Goal: Task Accomplishment & Management: Complete application form

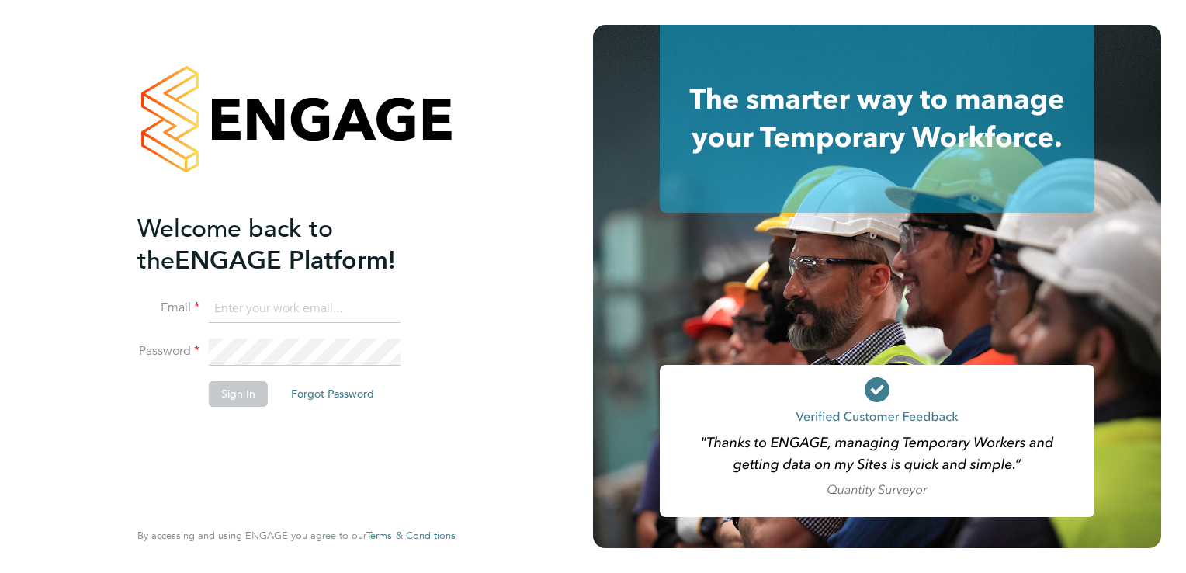
click at [224, 312] on input at bounding box center [305, 309] width 192 height 28
type input "[EMAIL_ADDRESS][DOMAIN_NAME]"
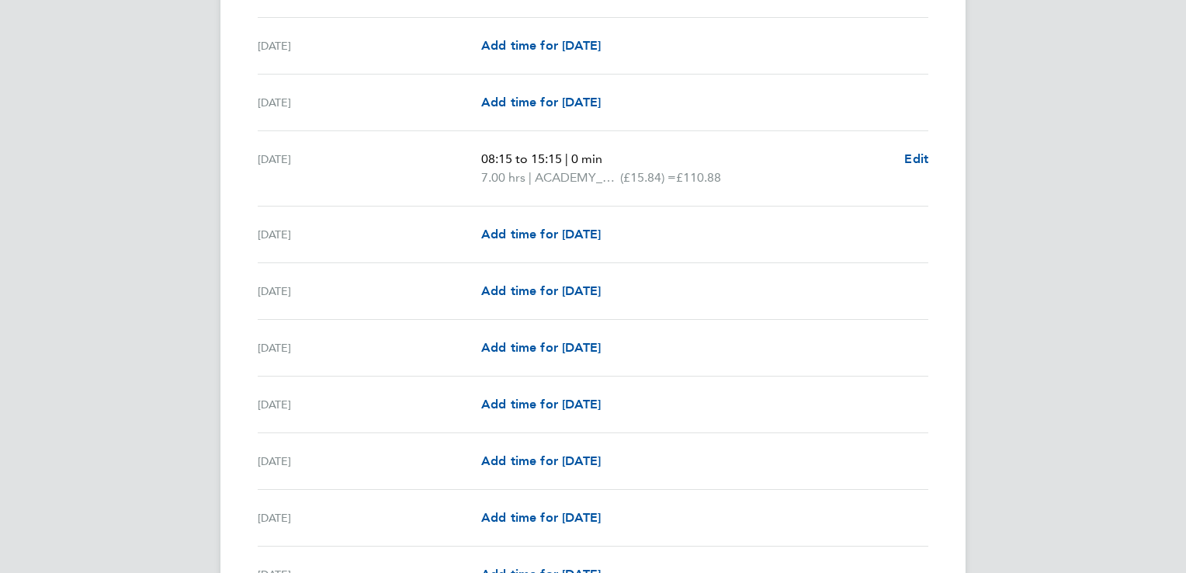
scroll to position [1828, 0]
click at [529, 228] on span "Add time for Mon 25 Aug" at bounding box center [541, 234] width 120 height 15
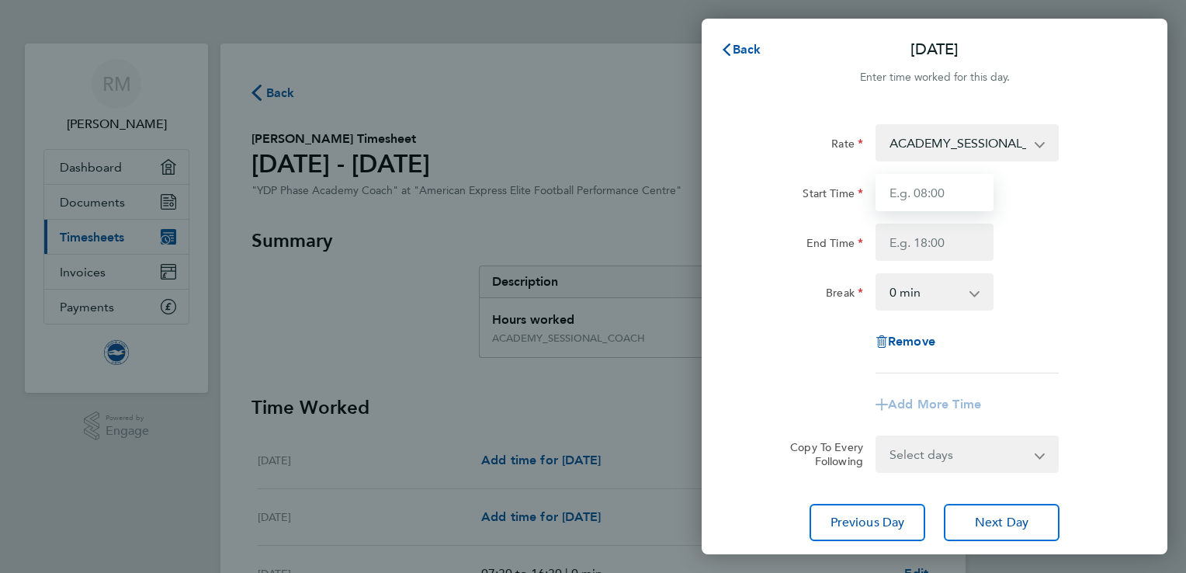
click at [950, 194] on input "Start Time" at bounding box center [935, 192] width 118 height 37
type input "1"
click at [1089, 276] on div "Rate ACADEMY_SESSIONAL_COACH - 15.84 ADMIN_HOURS - 12.00 Start Time End Time Br…" at bounding box center [934, 248] width 379 height 249
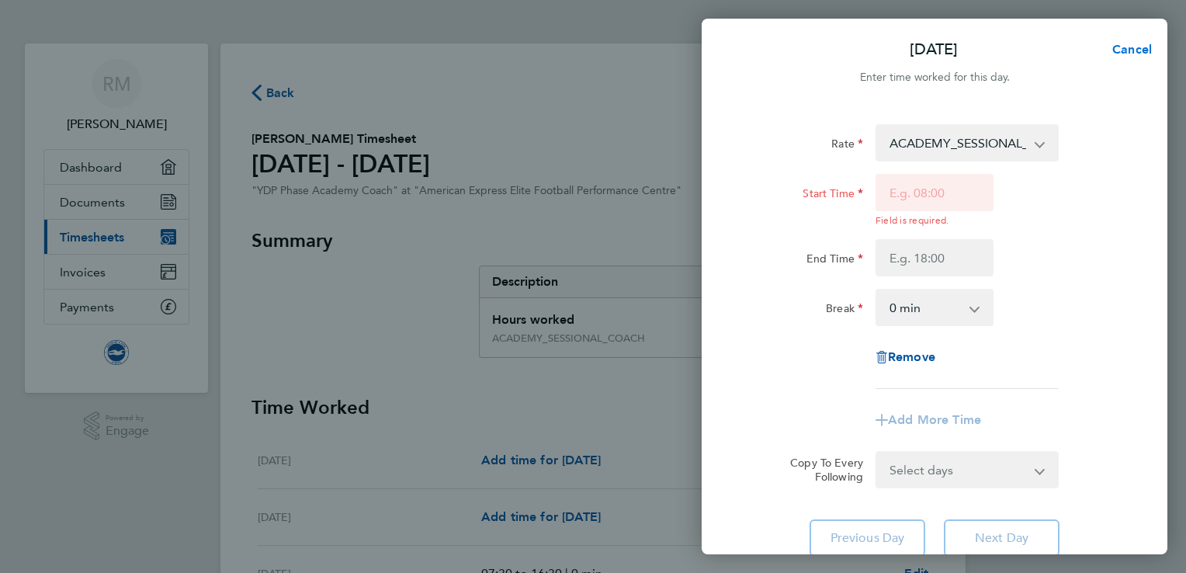
click at [1120, 48] on span "Cancel" at bounding box center [1130, 49] width 44 height 15
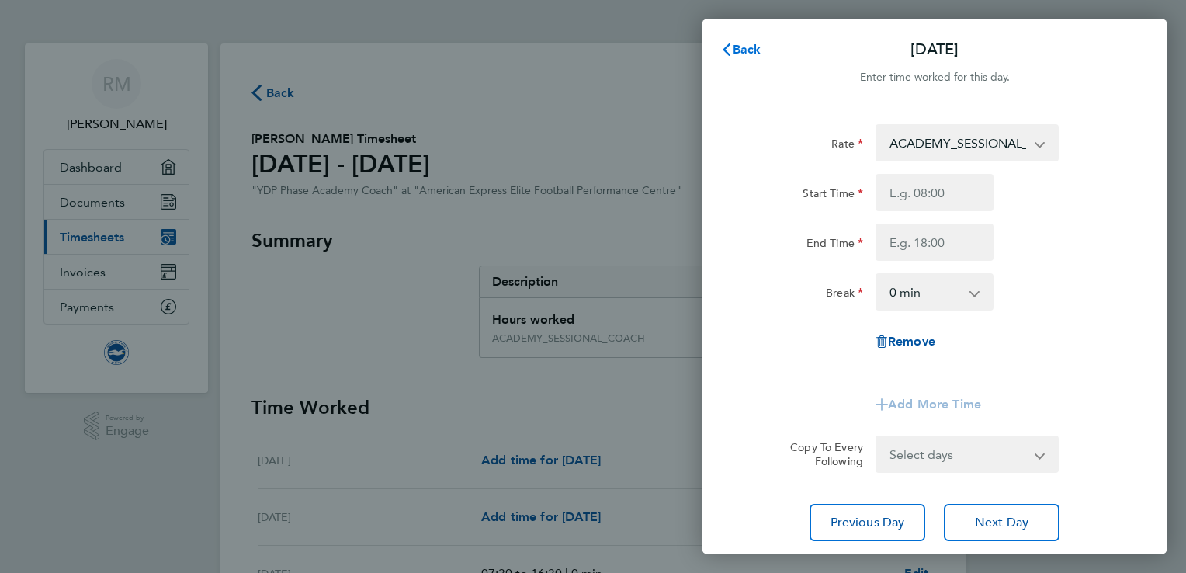
click at [749, 54] on span "Back" at bounding box center [747, 49] width 29 height 15
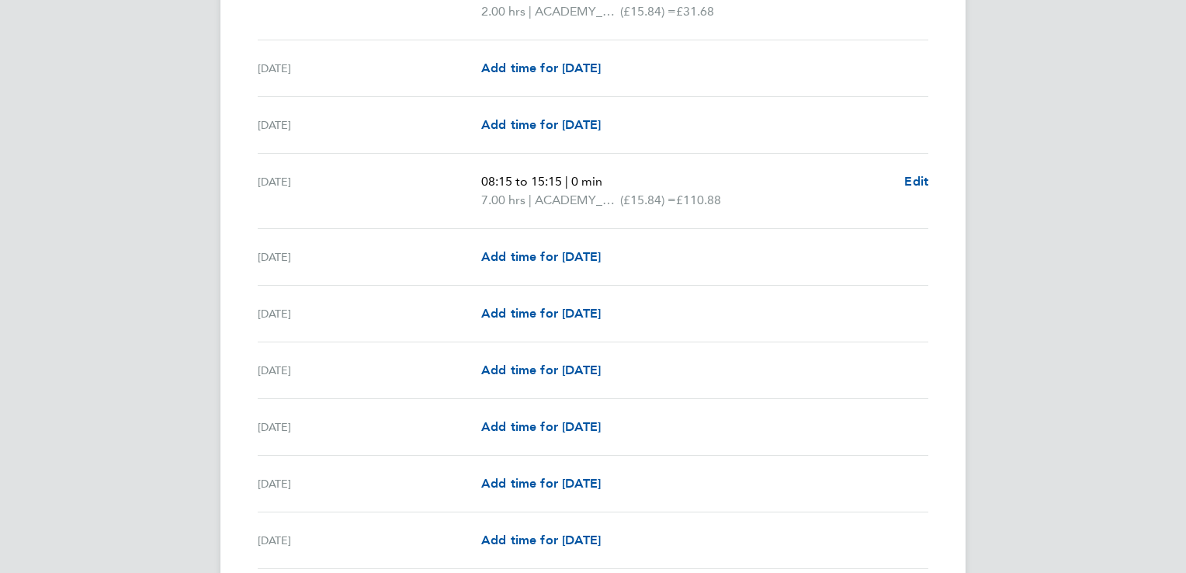
scroll to position [1807, 0]
click at [519, 366] on span "Add time for Wed 27 Aug" at bounding box center [541, 369] width 120 height 15
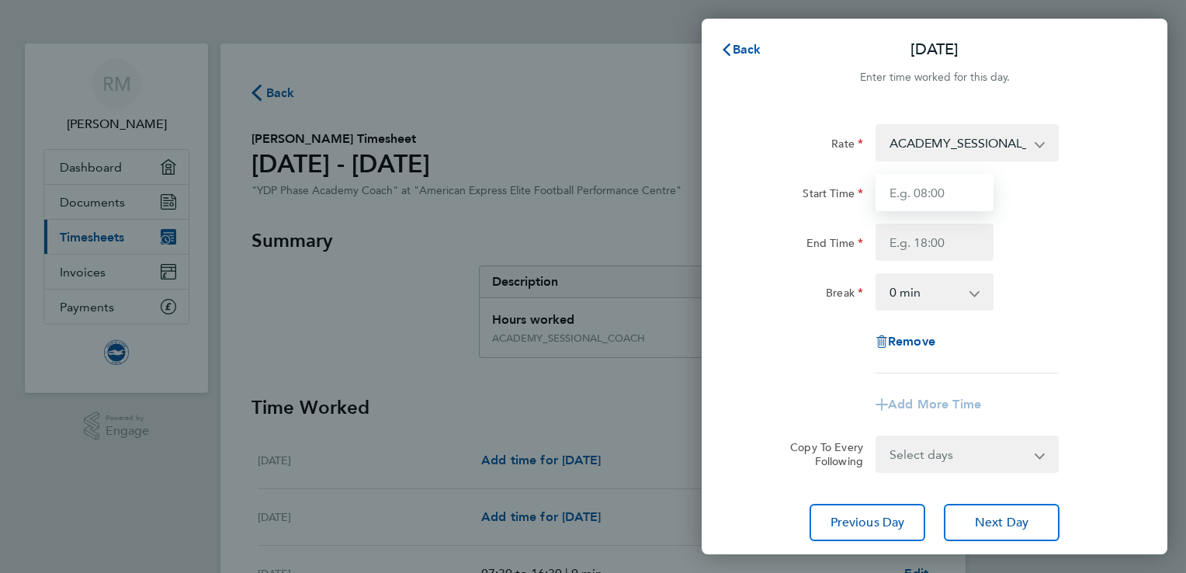
click at [949, 193] on input "Start Time" at bounding box center [935, 192] width 118 height 37
type input "08:45"
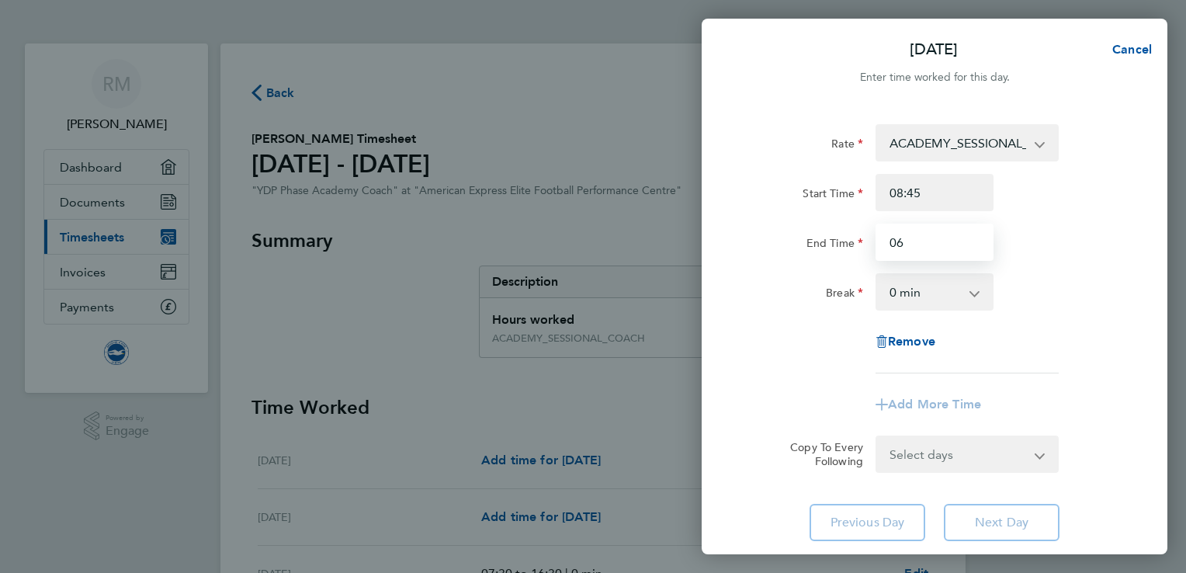
type input "0"
type input "16:00"
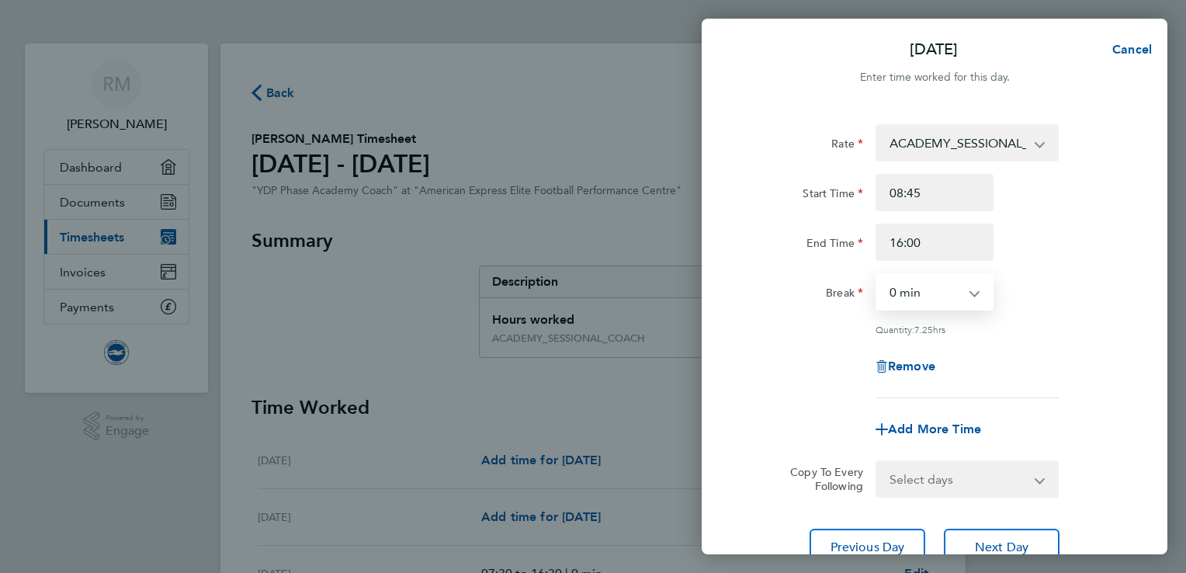
drag, startPoint x: 940, startPoint y: 300, endPoint x: 1089, endPoint y: 311, distance: 148.7
click at [1089, 311] on div "Rate ACADEMY_SESSIONAL_COACH - 15.84 ADMIN_HOURS - 12.00 Start Time 08:45 End T…" at bounding box center [934, 261] width 379 height 274
drag, startPoint x: 1089, startPoint y: 311, endPoint x: 957, endPoint y: 290, distance: 133.8
click at [957, 290] on select "0 min 15 min 30 min 45 min 60 min 75 min 90 min" at bounding box center [925, 292] width 96 height 34
select select "30"
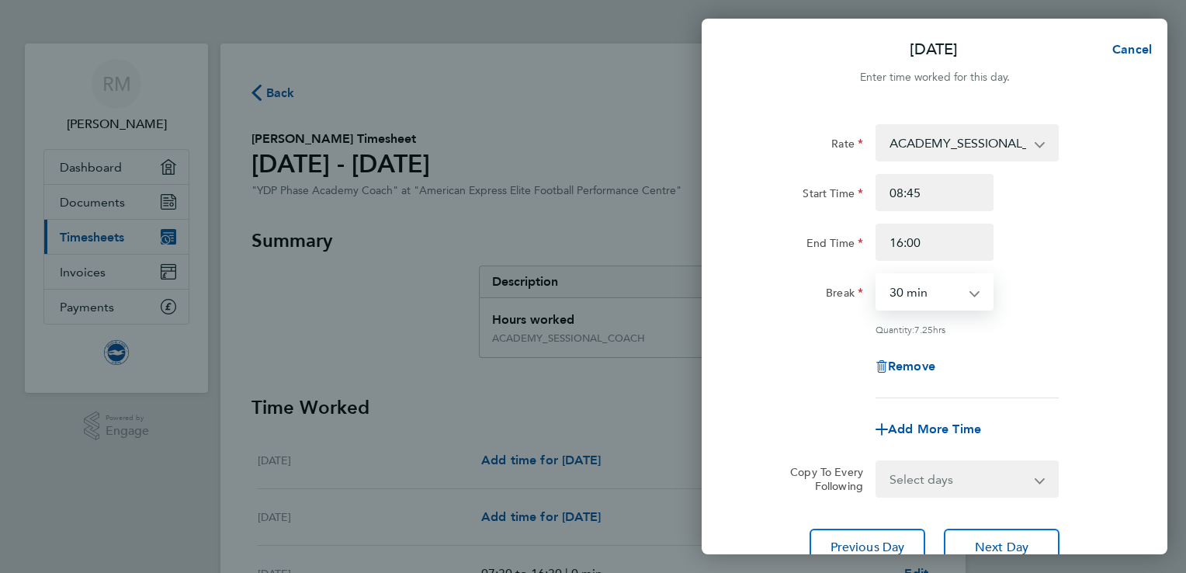
click at [877, 275] on select "0 min 15 min 30 min 45 min 60 min 75 min 90 min" at bounding box center [925, 292] width 96 height 34
drag, startPoint x: 1108, startPoint y: 321, endPoint x: 1124, endPoint y: 398, distance: 77.8
click at [1124, 398] on div "Rate ACADEMY_SESSIONAL_COACH - 15.84 ADMIN_HOURS - 12.00 Start Time 08:45 End T…" at bounding box center [935, 345] width 466 height 479
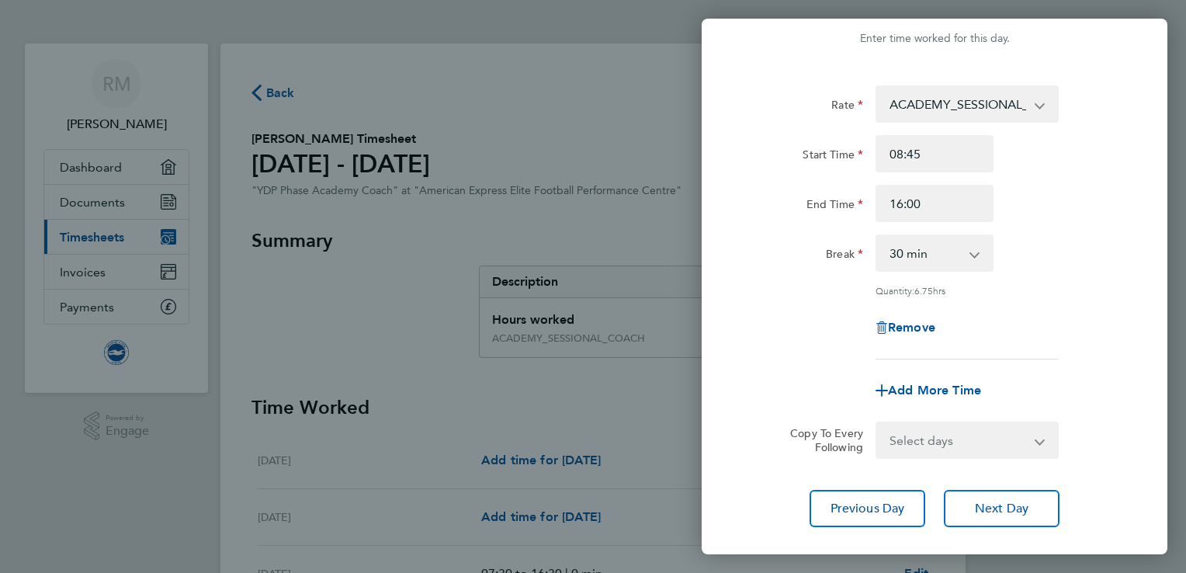
scroll to position [96, 0]
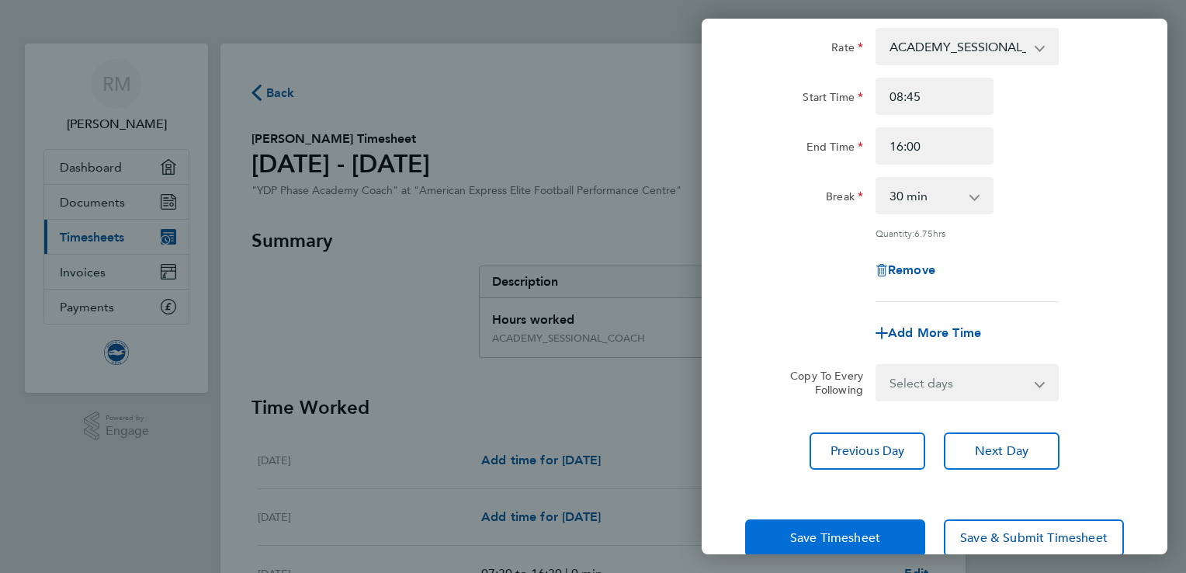
click at [830, 526] on button "Save Timesheet" at bounding box center [835, 537] width 180 height 37
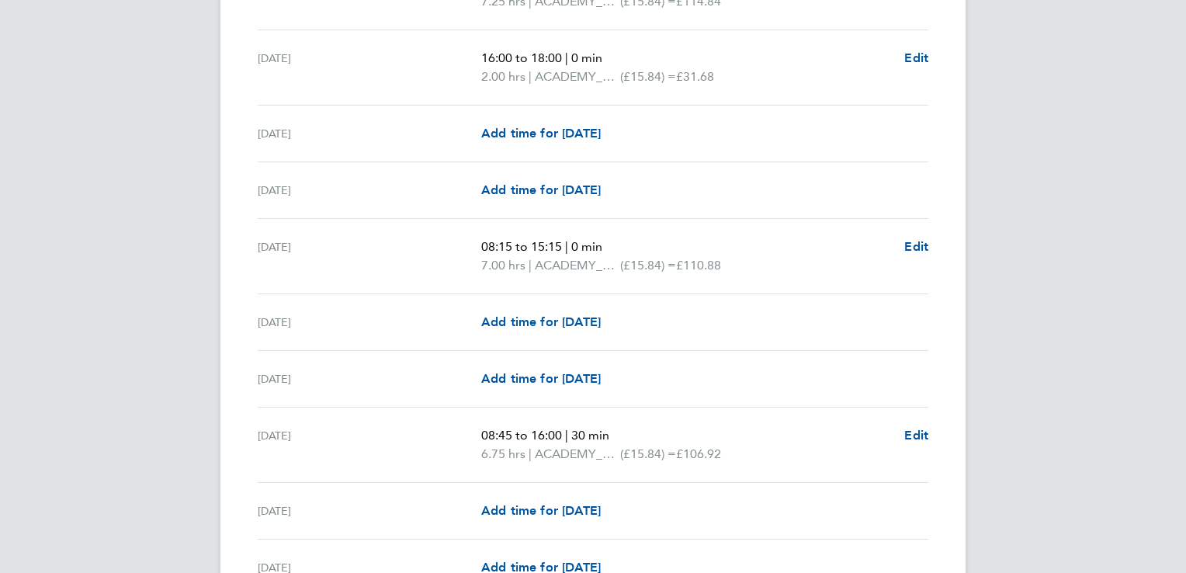
scroll to position [2009, 0]
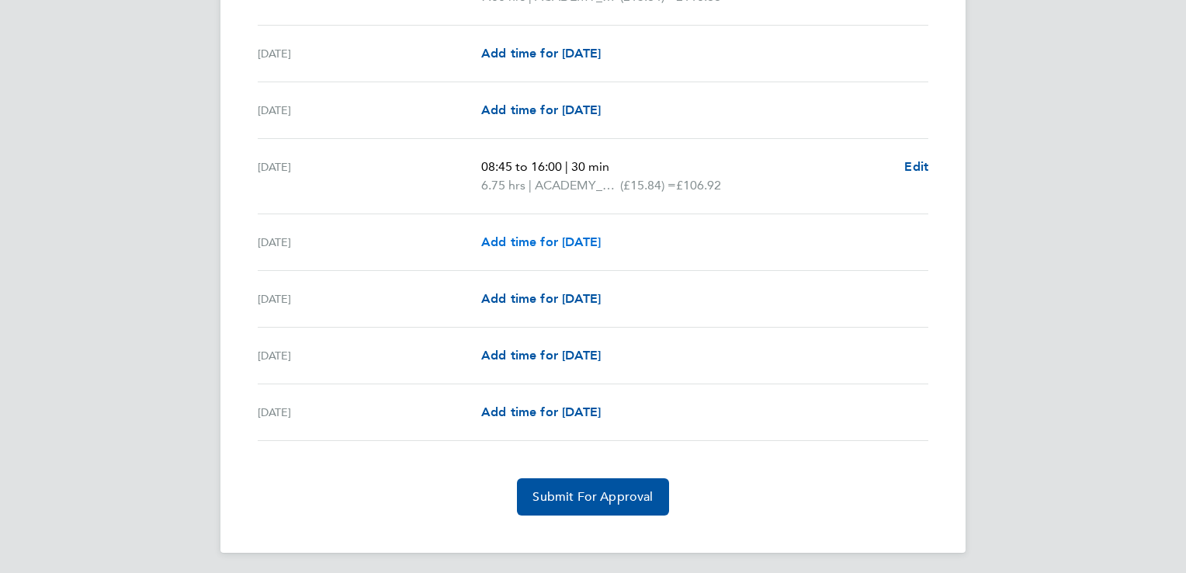
click at [550, 243] on span "Add time for Thu 28 Aug" at bounding box center [541, 241] width 120 height 15
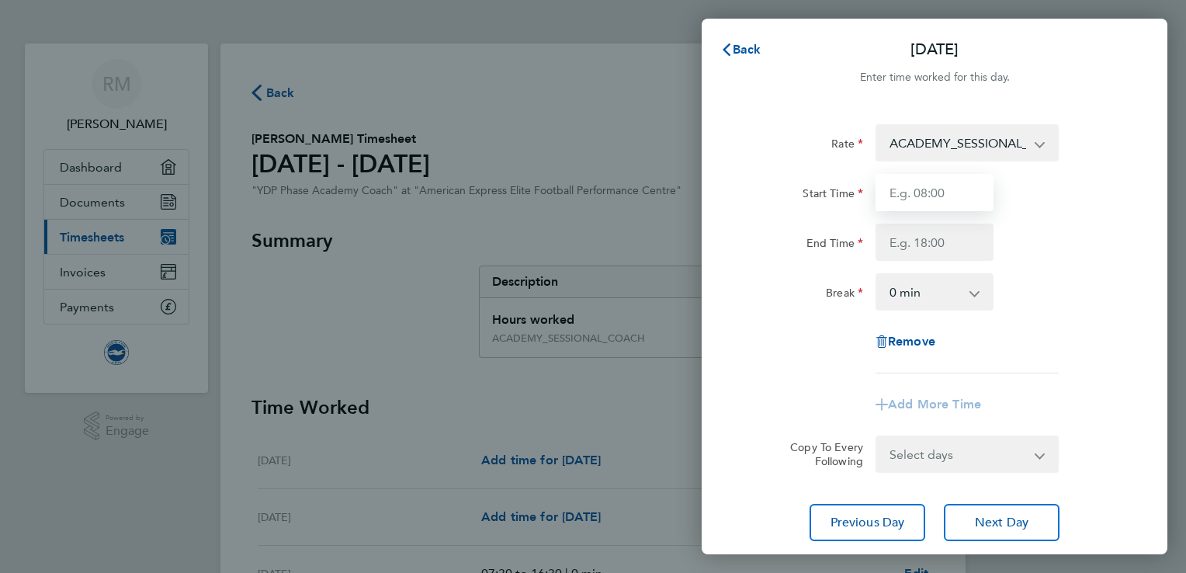
click at [966, 209] on input "Start Time" at bounding box center [935, 192] width 118 height 37
type input "16:00"
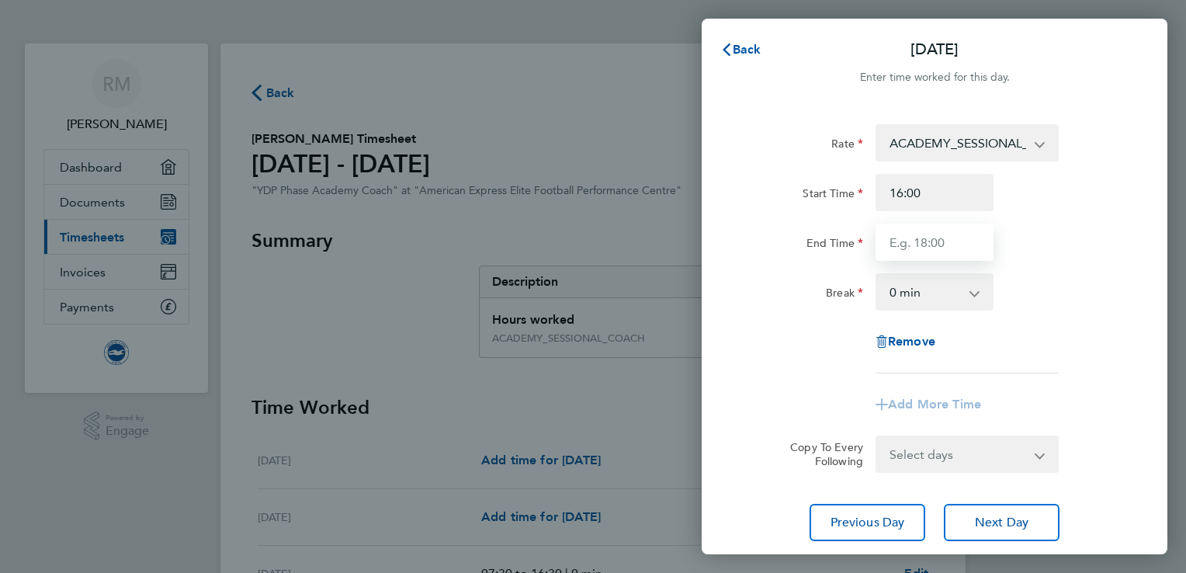
click at [953, 244] on input "End Time" at bounding box center [935, 242] width 118 height 37
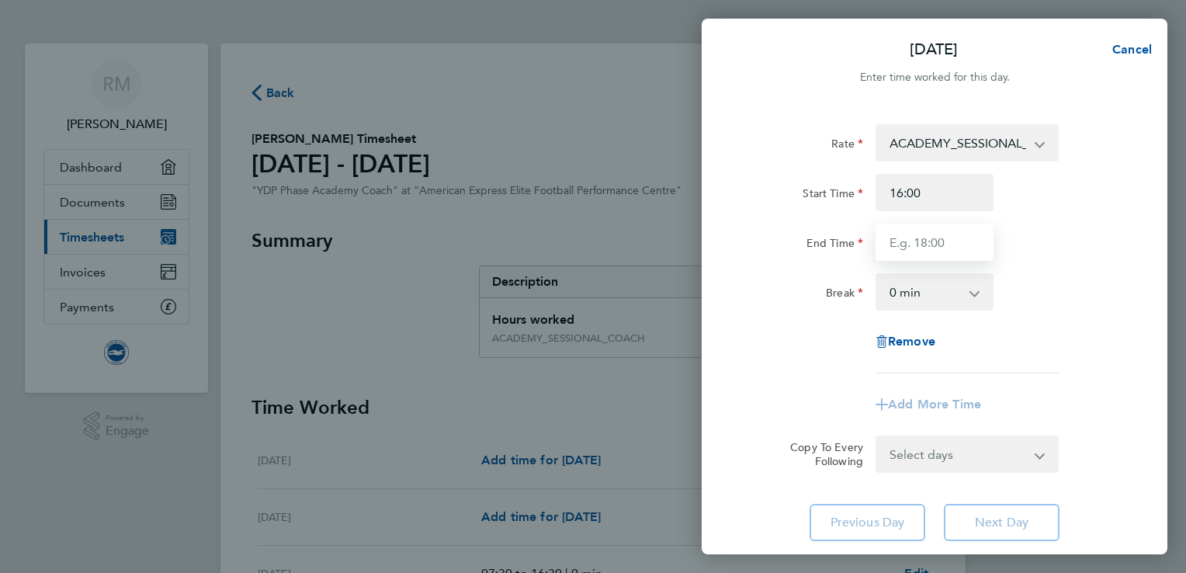
type input "0"
type input "18:00"
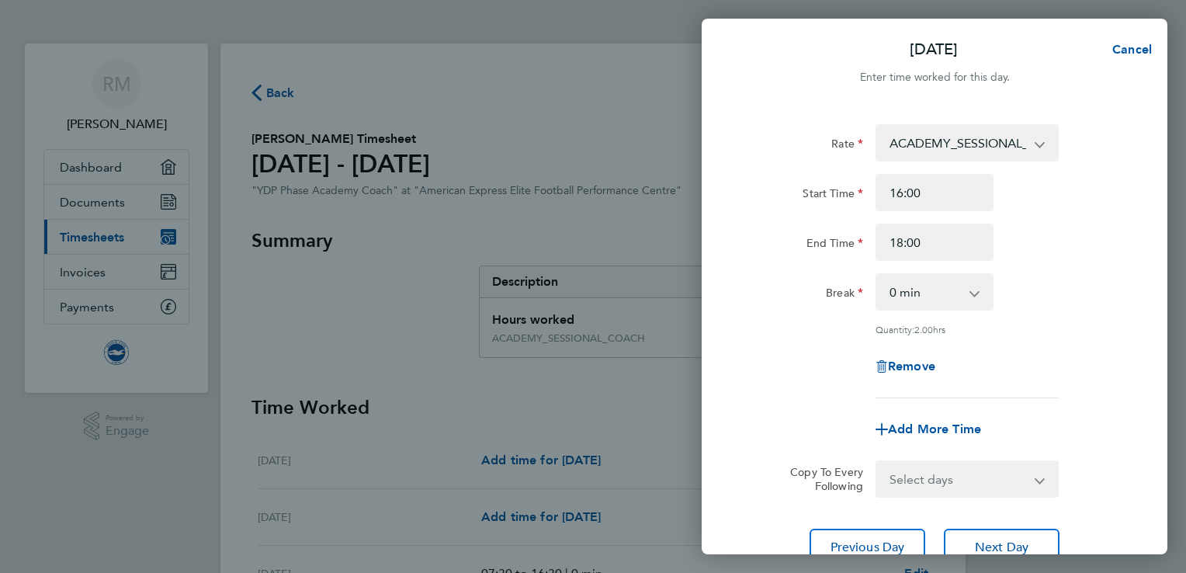
click at [1120, 337] on div "Rate ACADEMY_SESSIONAL_COACH - 15.84 ADMIN_HOURS - 12.00 Start Time 16:00 End T…" at bounding box center [934, 261] width 379 height 274
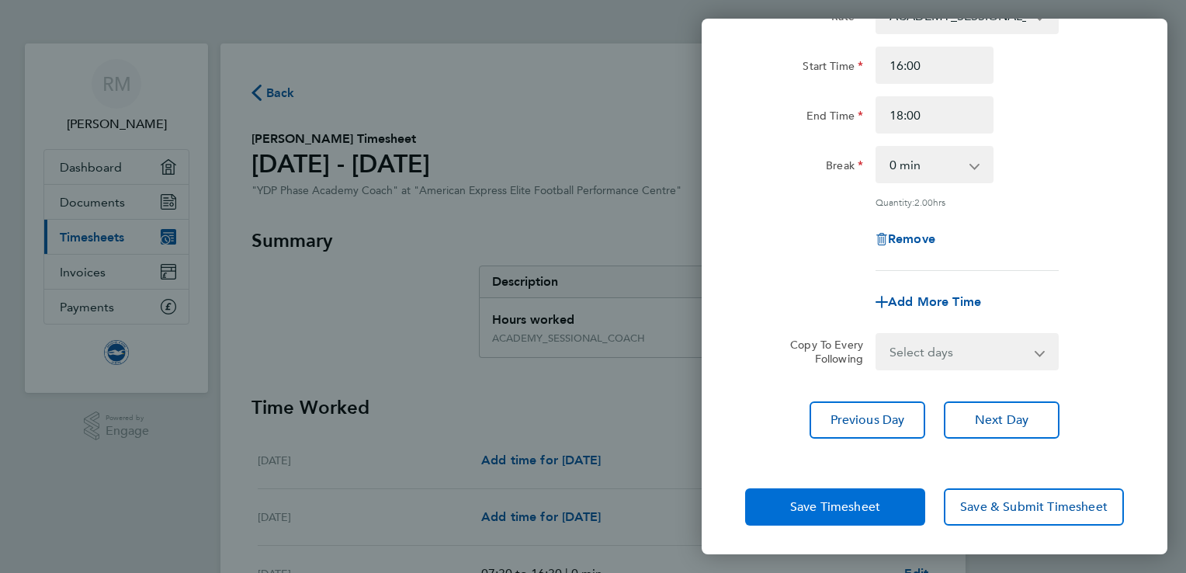
click at [821, 512] on span "Save Timesheet" at bounding box center [835, 507] width 90 height 16
